Goal: Information Seeking & Learning: Learn about a topic

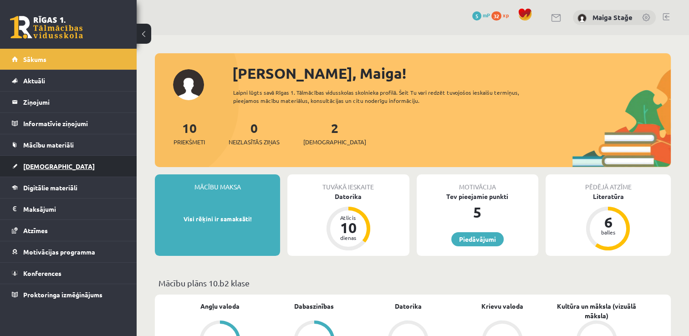
click at [53, 167] on link "[DEMOGRAPHIC_DATA]" at bounding box center [68, 166] width 113 height 21
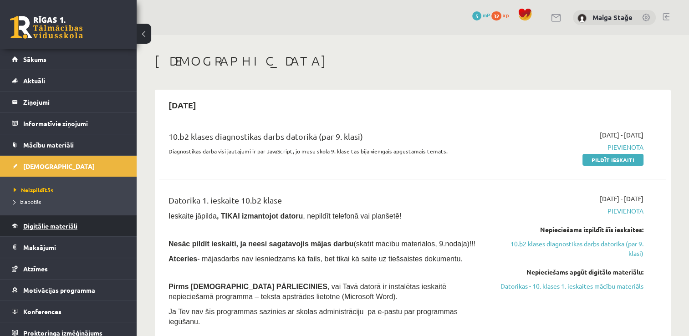
click at [40, 217] on link "Digitālie materiāli" at bounding box center [68, 225] width 113 height 21
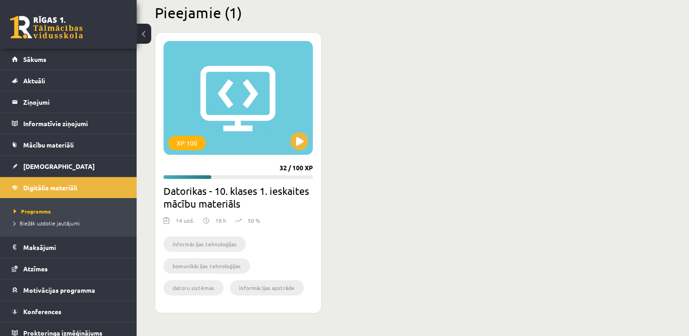
scroll to position [228, 0]
click at [296, 141] on button at bounding box center [299, 141] width 18 height 18
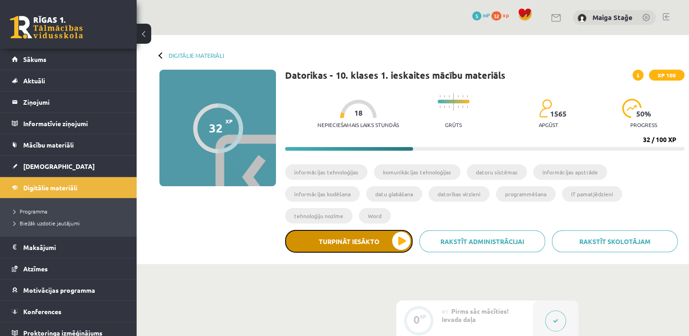
click at [407, 230] on button "Turpināt iesākto" at bounding box center [348, 241] width 127 height 23
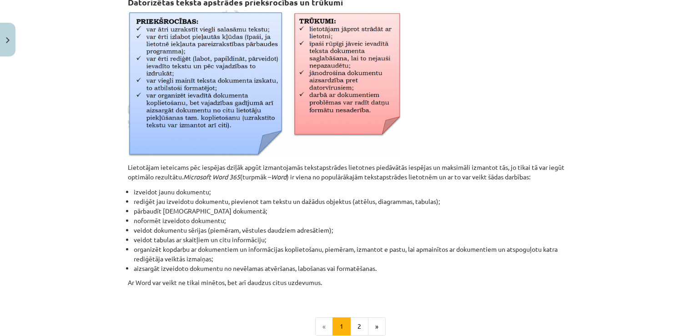
scroll to position [319, 0]
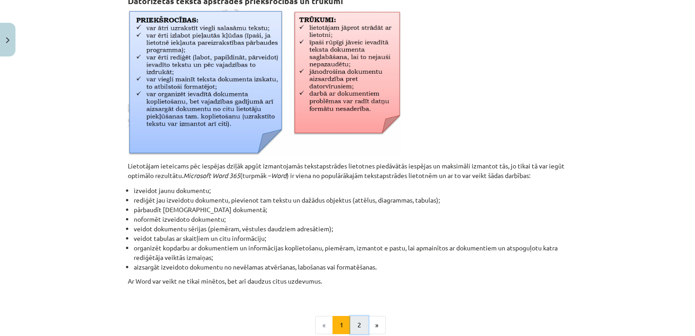
click at [357, 319] on button "2" at bounding box center [359, 325] width 18 height 18
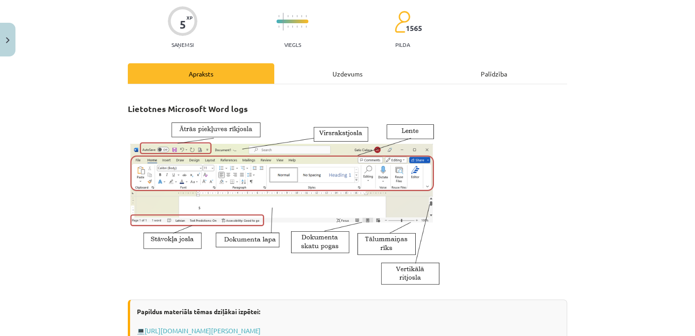
scroll to position [0, 0]
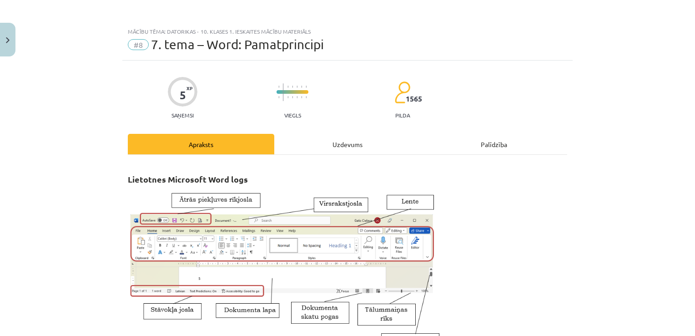
click at [231, 149] on div "Apraksts" at bounding box center [201, 144] width 147 height 20
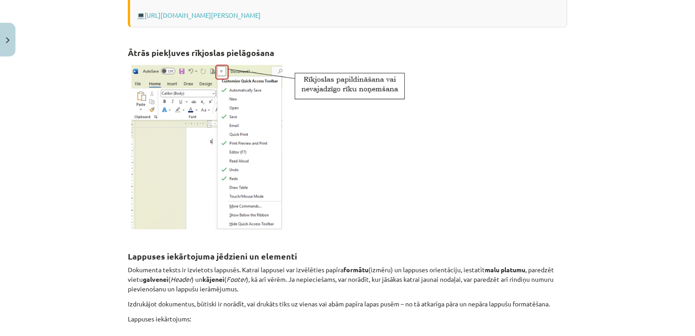
scroll to position [387, 0]
drag, startPoint x: 231, startPoint y: 157, endPoint x: 30, endPoint y: 158, distance: 200.2
click at [30, 158] on div "Mācību tēma: Datorikas - 10. klases 1. ieskaites mācību materiāls #8 7. tema – …" at bounding box center [347, 168] width 695 height 336
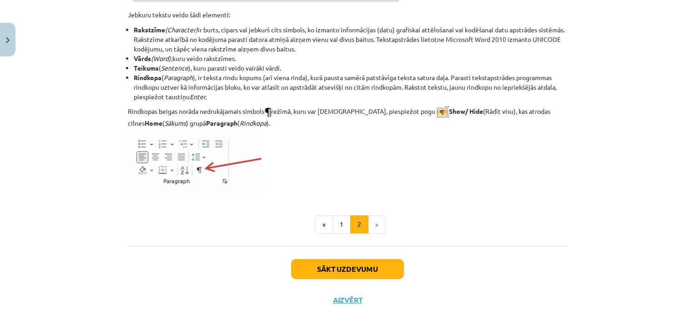
scroll to position [1170, 0]
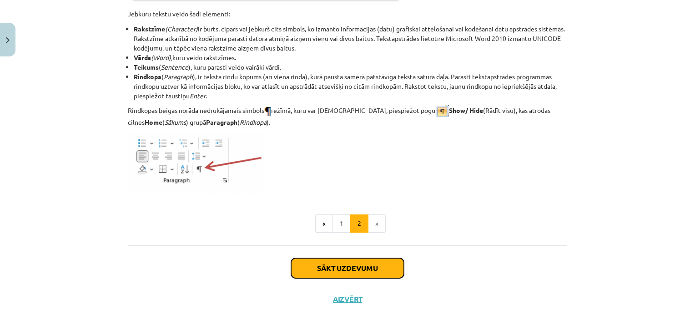
click at [382, 268] on button "Sākt uzdevumu" at bounding box center [347, 268] width 113 height 20
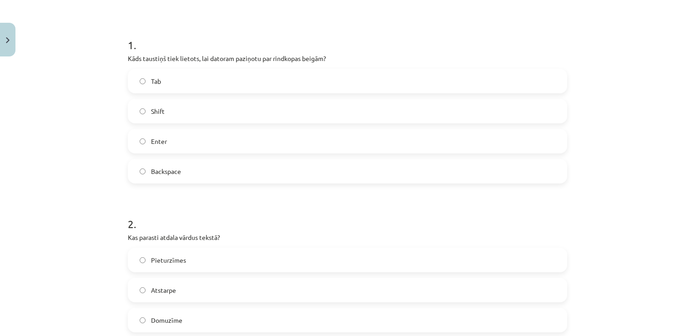
scroll to position [159, 0]
click at [313, 167] on label "Backspace" at bounding box center [348, 170] width 438 height 23
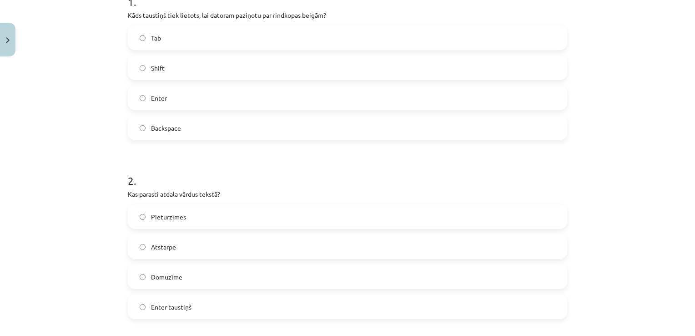
scroll to position [205, 0]
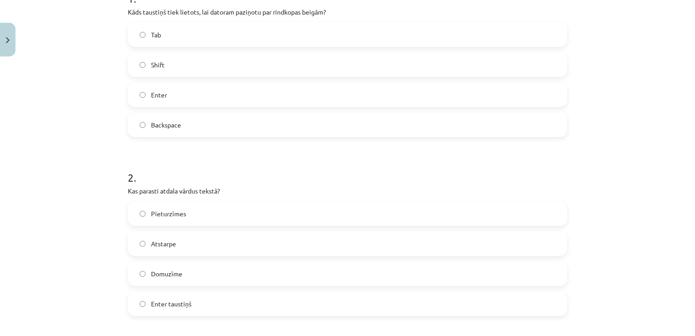
click at [178, 88] on label "Enter" at bounding box center [348, 94] width 438 height 23
click at [180, 242] on label "Atstarpe" at bounding box center [348, 243] width 438 height 23
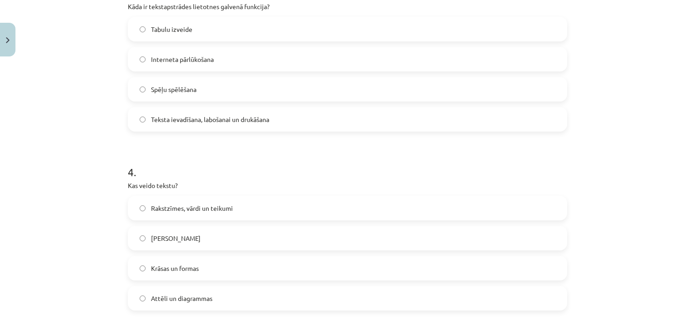
scroll to position [569, 0]
click at [186, 118] on span "Teksta ievadīšana, labošanai un drukāšana" at bounding box center [210, 119] width 118 height 10
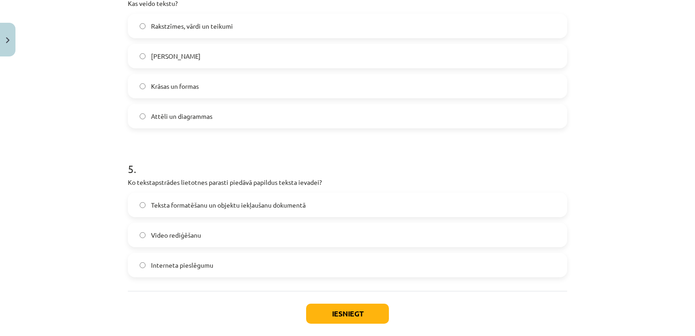
scroll to position [751, 0]
click at [165, 25] on span "Rakstzīmes, vārdi un teikumi" at bounding box center [192, 25] width 82 height 10
drag, startPoint x: 165, startPoint y: 25, endPoint x: 262, endPoint y: 19, distance: 96.7
click at [262, 19] on label "Rakstzīmes, vārdi un teikumi" at bounding box center [348, 25] width 438 height 23
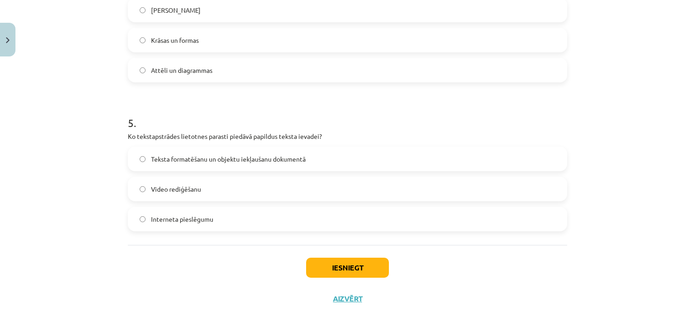
scroll to position [796, 0]
click at [157, 162] on span "Teksta formatēšanu un objektu iekļaušanu dokumentā" at bounding box center [228, 159] width 155 height 10
click at [327, 264] on button "Iesniegt" at bounding box center [347, 267] width 83 height 20
click at [340, 272] on button "Iesniegt" at bounding box center [347, 267] width 83 height 20
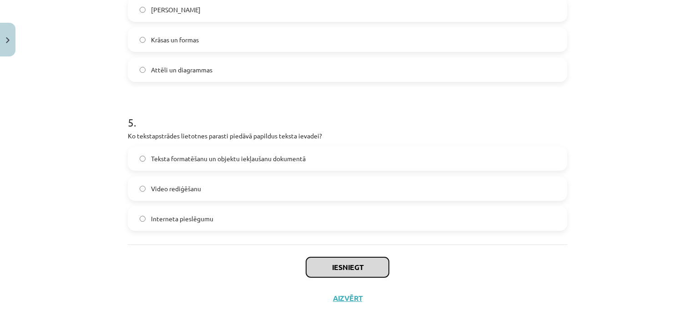
click at [340, 272] on button "Iesniegt" at bounding box center [347, 267] width 83 height 20
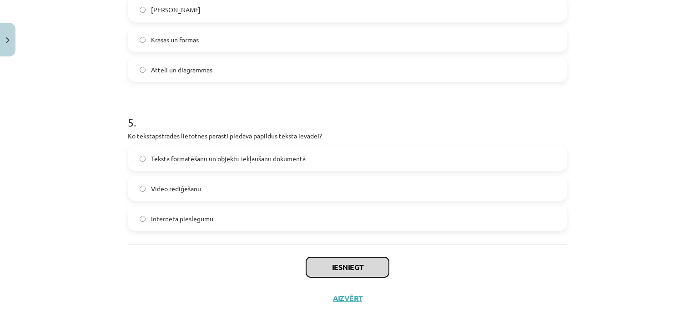
click at [340, 272] on button "Iesniegt" at bounding box center [347, 267] width 83 height 20
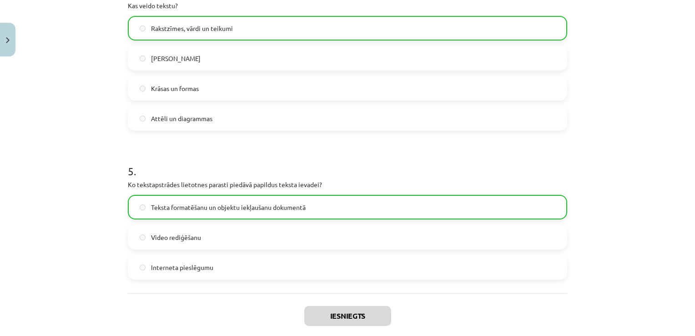
scroll to position [825, 0]
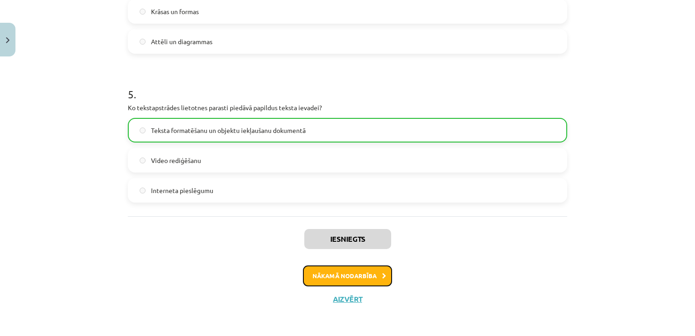
click at [330, 273] on button "Nākamā nodarbība" at bounding box center [347, 275] width 89 height 21
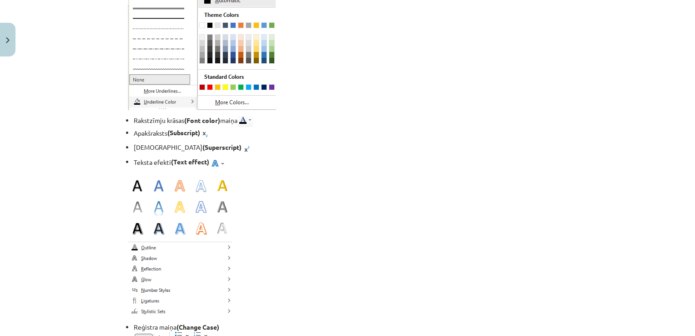
scroll to position [1206, 0]
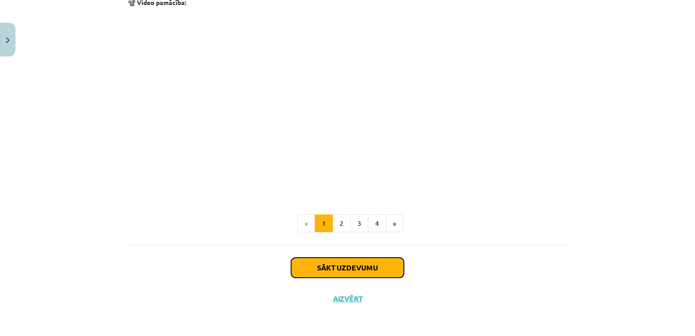
click at [312, 274] on button "Sākt uzdevumu" at bounding box center [347, 268] width 113 height 20
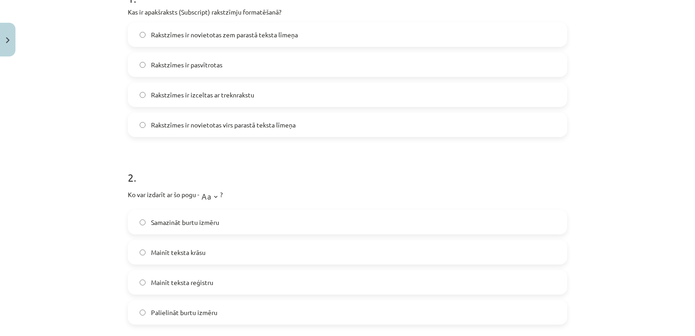
scroll to position [23, 0]
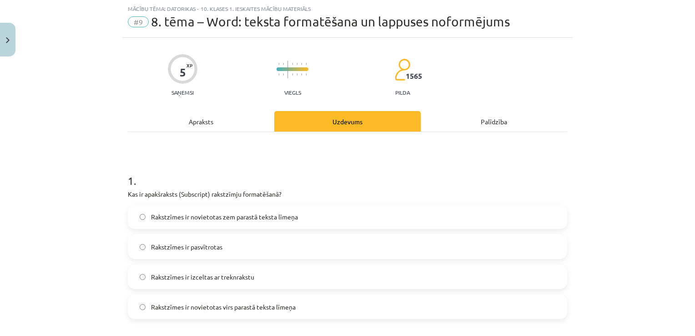
click at [189, 129] on div "Apraksts" at bounding box center [201, 121] width 147 height 20
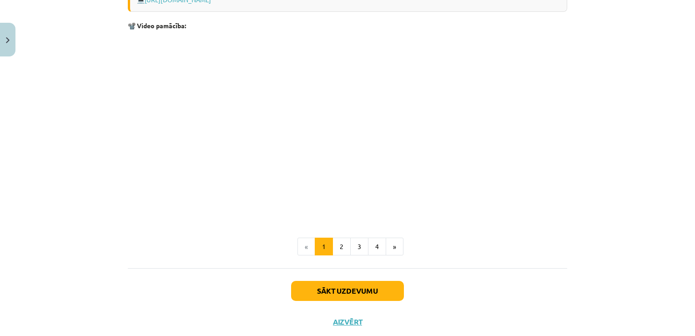
scroll to position [1798, 0]
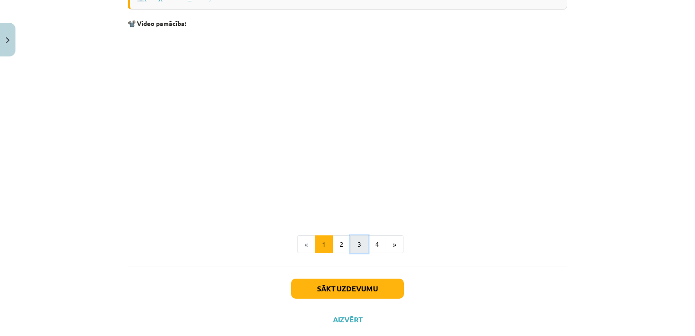
click at [355, 246] on button "3" at bounding box center [359, 244] width 18 height 18
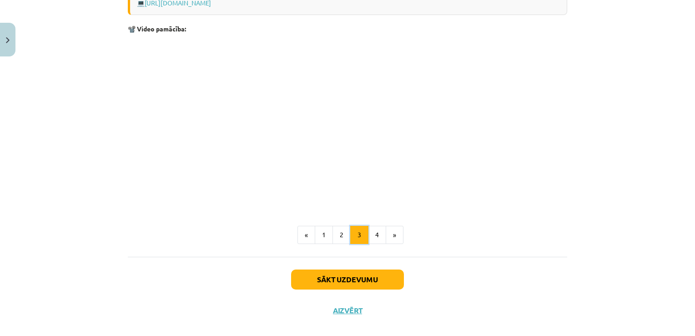
scroll to position [1486, 0]
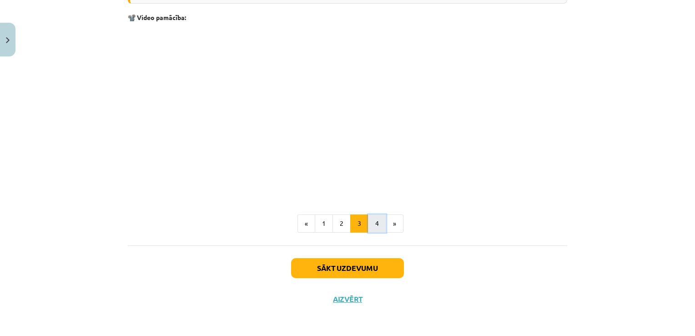
click at [368, 225] on button "4" at bounding box center [377, 223] width 18 height 18
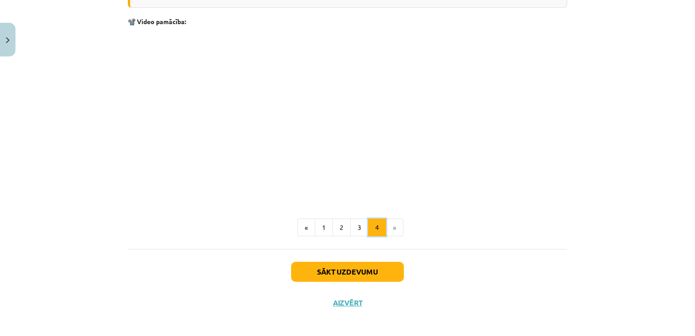
scroll to position [1355, 0]
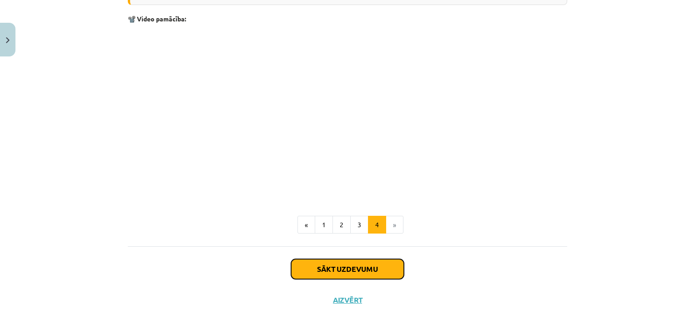
click at [368, 271] on button "Sākt uzdevumu" at bounding box center [347, 269] width 113 height 20
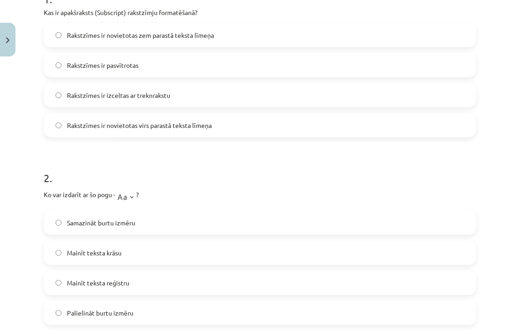
scroll to position [205, 0]
click at [157, 41] on label "Rakstzīmes ir novietotas zem parastā teksta līmeņa" at bounding box center [260, 34] width 431 height 23
click at [101, 285] on span "Mainīt teksta reģistru" at bounding box center [98, 283] width 62 height 10
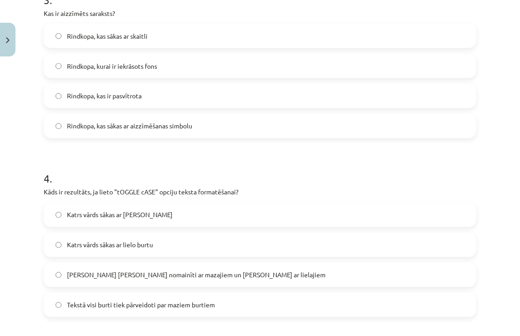
scroll to position [569, 0]
click at [164, 132] on label "Rindkopa, kas sākas ar aizzīmēšanas simbolu" at bounding box center [260, 127] width 431 height 23
click at [98, 280] on span "[PERSON_NAME] [PERSON_NAME] nomainīti ar mazajiem un [PERSON_NAME] ar lielajiem" at bounding box center [196, 276] width 258 height 10
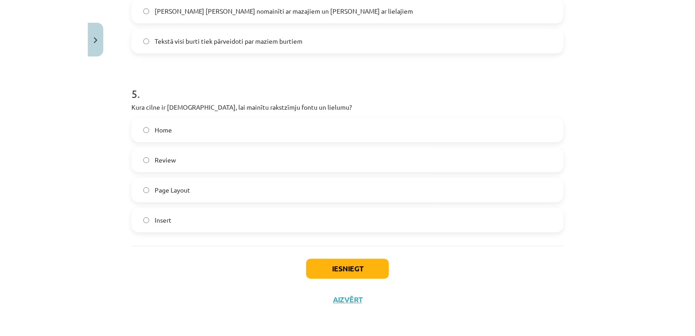
scroll to position [835, 0]
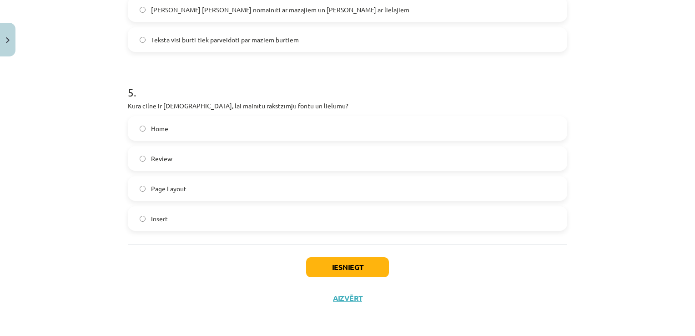
click at [179, 130] on label "Home" at bounding box center [348, 128] width 438 height 23
click at [355, 269] on button "Iesniegt" at bounding box center [347, 267] width 83 height 20
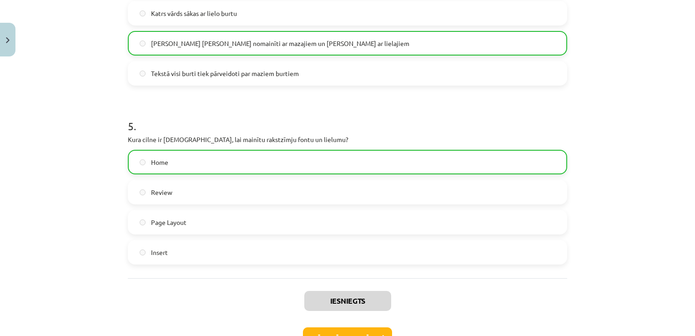
scroll to position [864, 0]
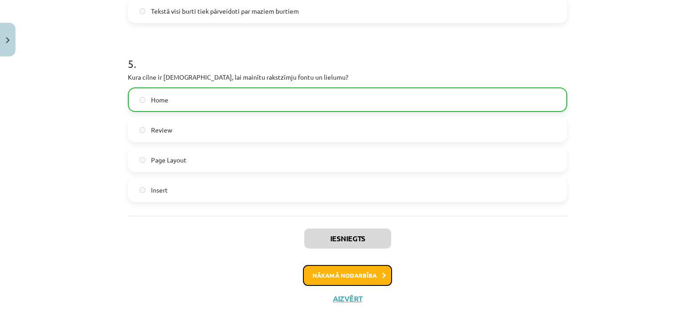
click at [361, 274] on button "Nākamā nodarbība" at bounding box center [347, 275] width 89 height 21
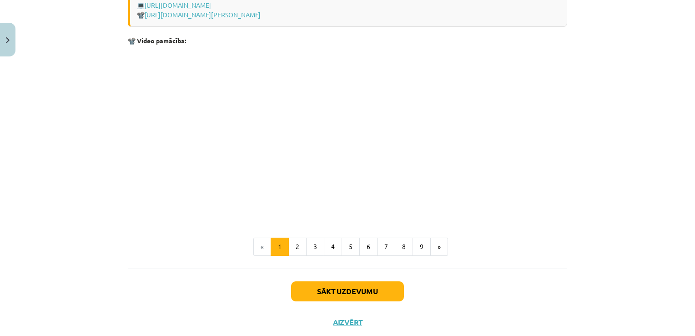
scroll to position [1912, 0]
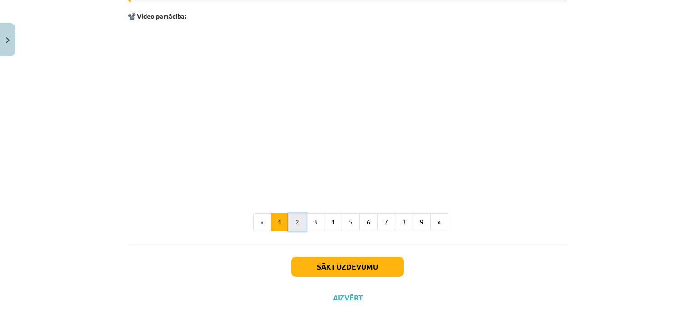
click at [289, 216] on button "2" at bounding box center [298, 222] width 18 height 18
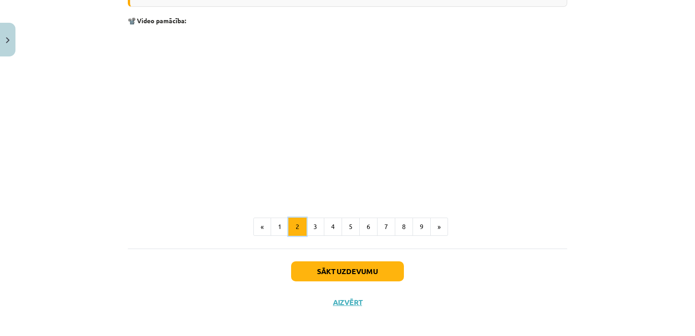
scroll to position [1106, 0]
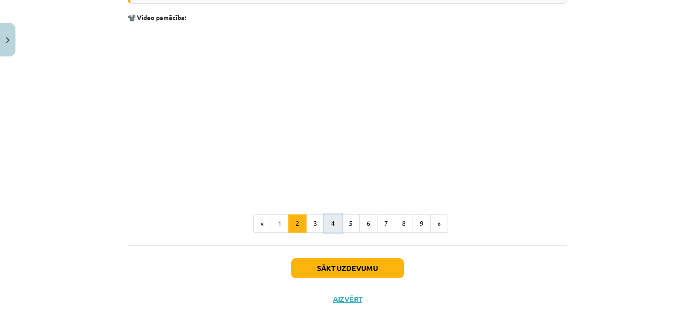
click at [325, 214] on button "4" at bounding box center [333, 223] width 18 height 18
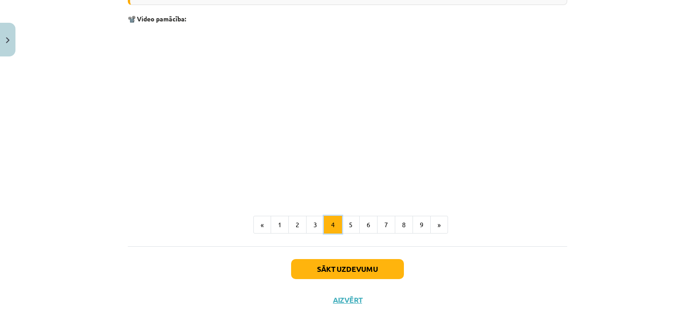
scroll to position [851, 0]
click at [348, 218] on button "5" at bounding box center [351, 224] width 18 height 18
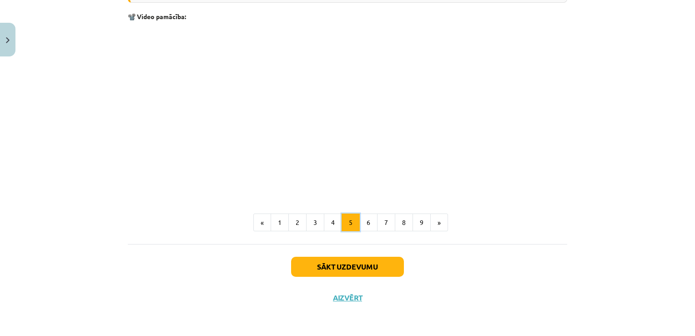
scroll to position [565, 0]
click at [368, 221] on button "6" at bounding box center [369, 222] width 18 height 18
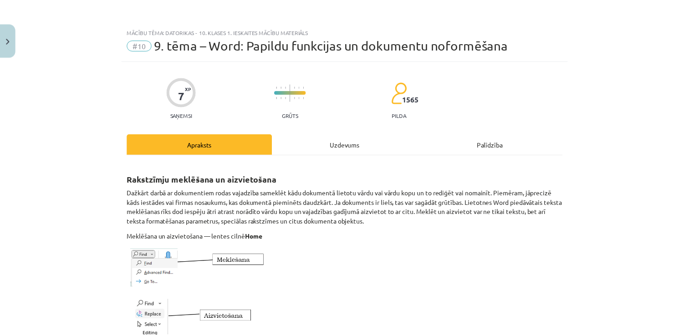
scroll to position [0, 0]
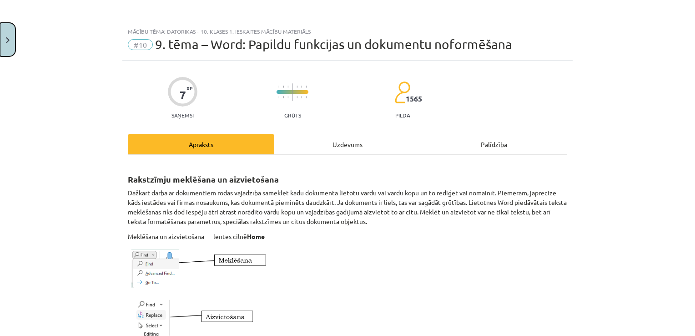
click at [7, 30] on button "Close" at bounding box center [7, 40] width 15 height 34
